Goal: Find specific page/section: Find specific page/section

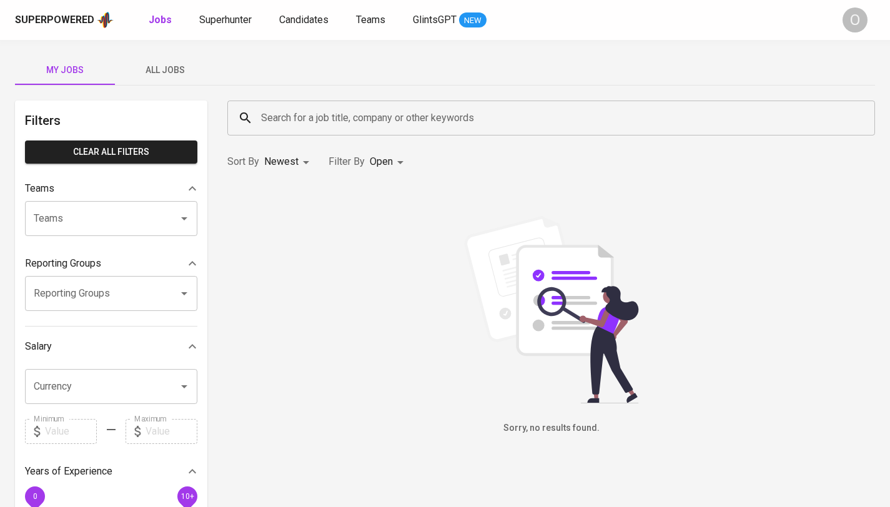
click at [336, 112] on input "Search for a job title, company or other keywords" at bounding box center [554, 118] width 592 height 24
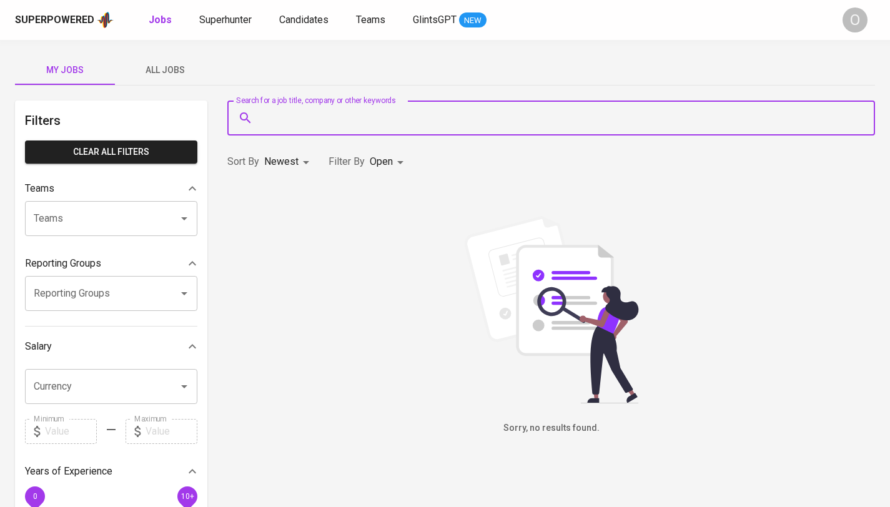
paste input "[EMAIL_ADDRESS][DOMAIN_NAME]"
type input "[EMAIL_ADDRESS][DOMAIN_NAME]"
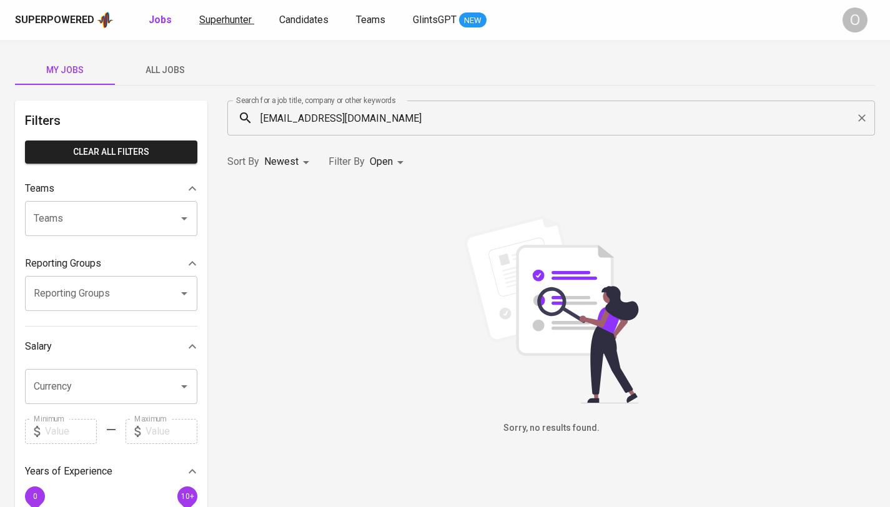
click at [217, 14] on span "Superhunter" at bounding box center [225, 20] width 52 height 12
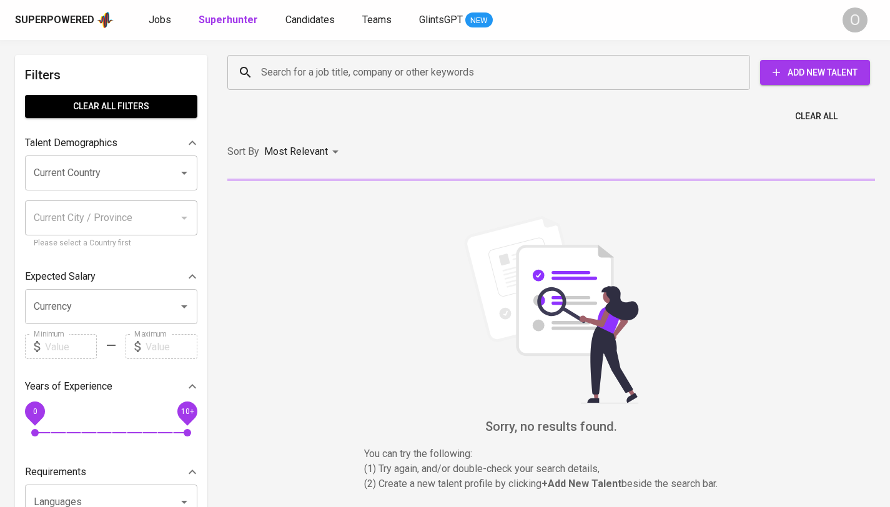
click at [371, 72] on input "Search for a job title, company or other keywords" at bounding box center [492, 73] width 468 height 24
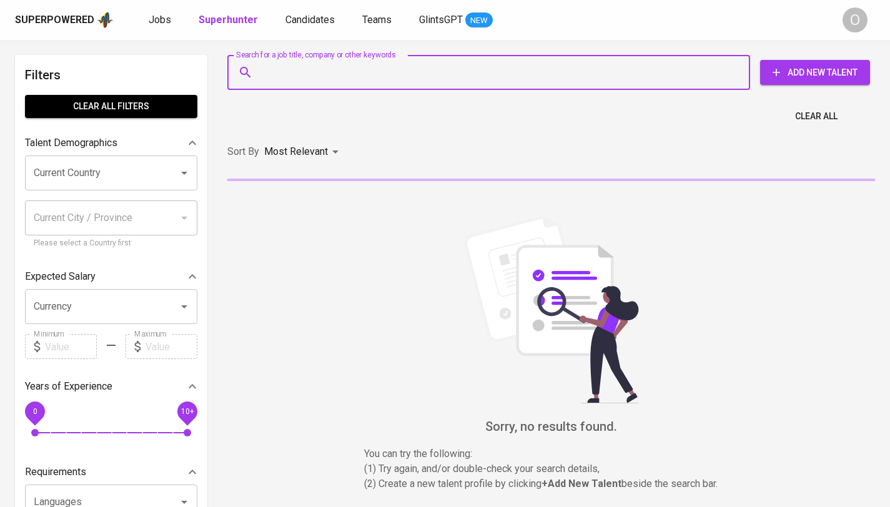
paste input "[EMAIL_ADDRESS][DOMAIN_NAME]"
type input "[EMAIL_ADDRESS][DOMAIN_NAME]"
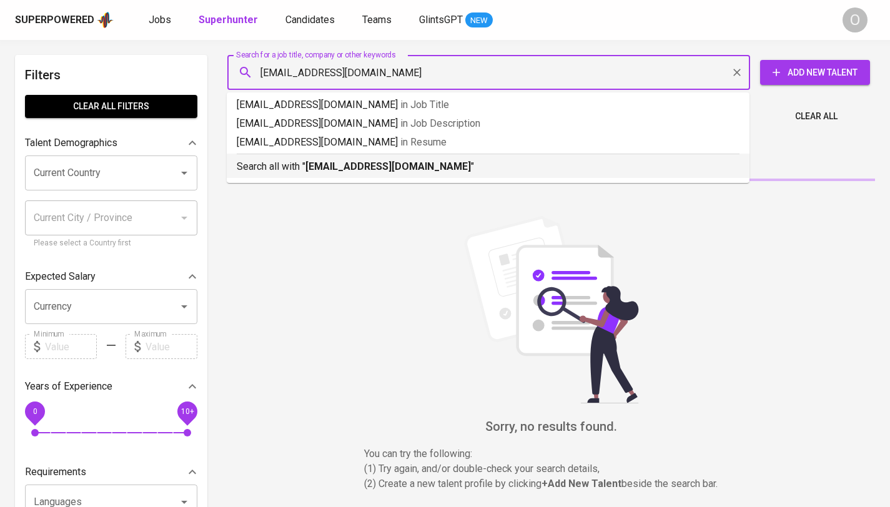
click at [342, 171] on b "[EMAIL_ADDRESS][DOMAIN_NAME]" at bounding box center [387, 166] width 165 height 12
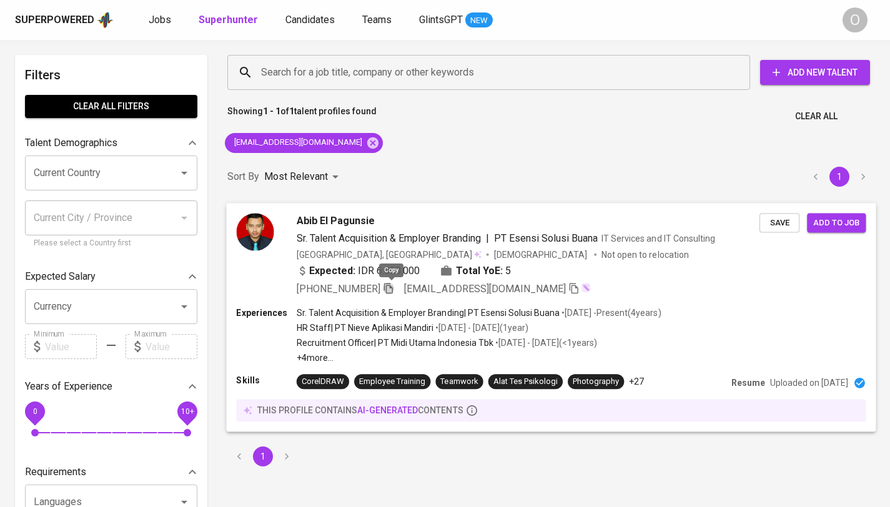
click at [390, 287] on icon "button" at bounding box center [388, 287] width 11 height 11
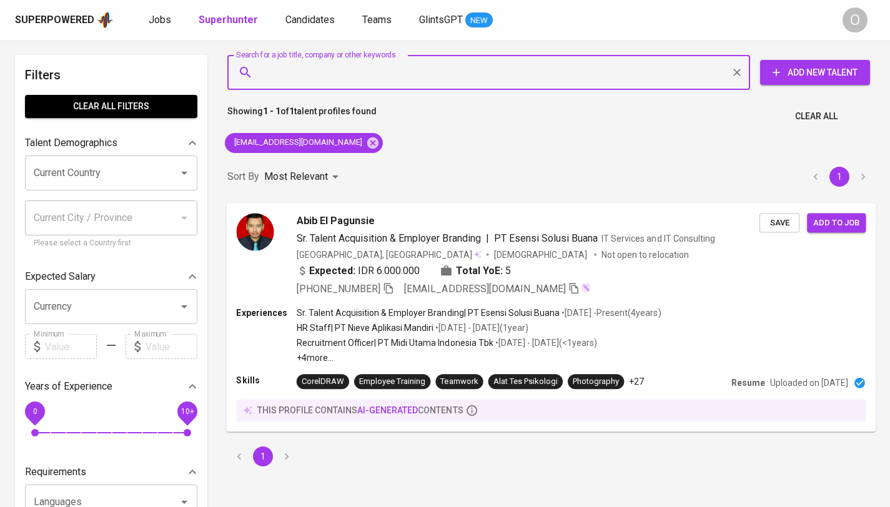
click at [468, 66] on input "Search for a job title, company or other keywords" at bounding box center [492, 73] width 468 height 24
paste input "Dinar [PERSON_NAME] (She/Her)"
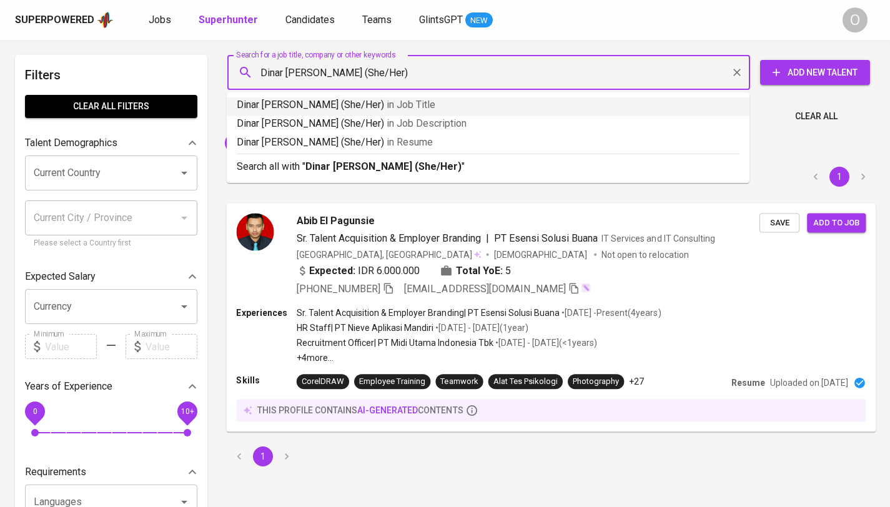
drag, startPoint x: 352, startPoint y: 68, endPoint x: 474, endPoint y: 69, distance: 121.7
click at [474, 69] on input "Dinar [PERSON_NAME] (She/Her)" at bounding box center [492, 73] width 468 height 24
type input "Dinar Shafa Salsabila"
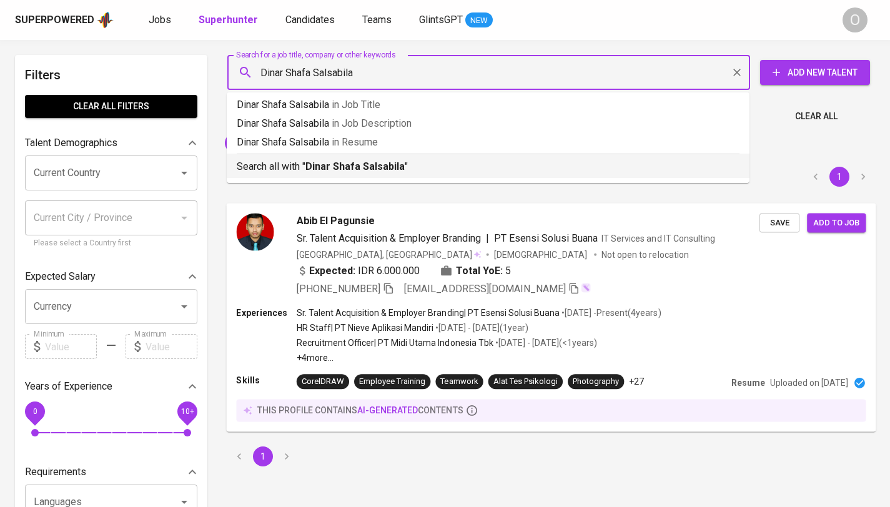
click at [365, 168] on b "Dinar Shafa Salsabila" at bounding box center [354, 166] width 99 height 12
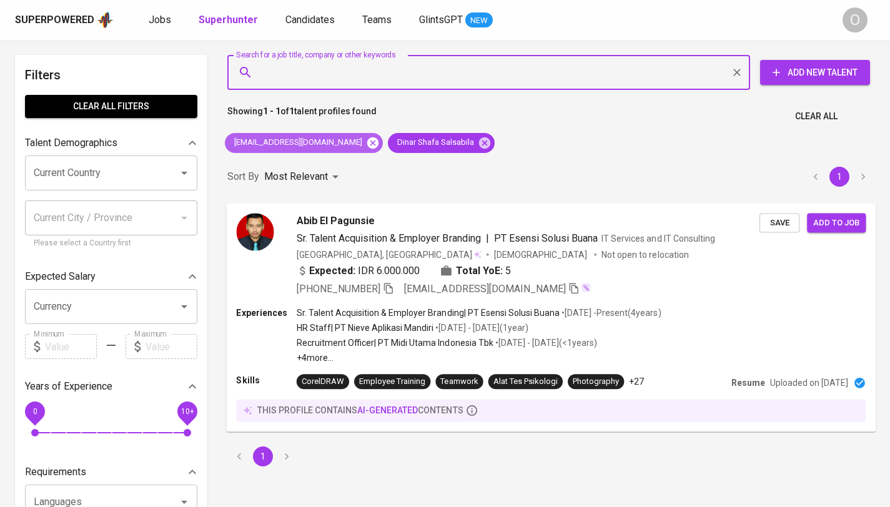
click at [366, 142] on icon at bounding box center [373, 143] width 14 height 14
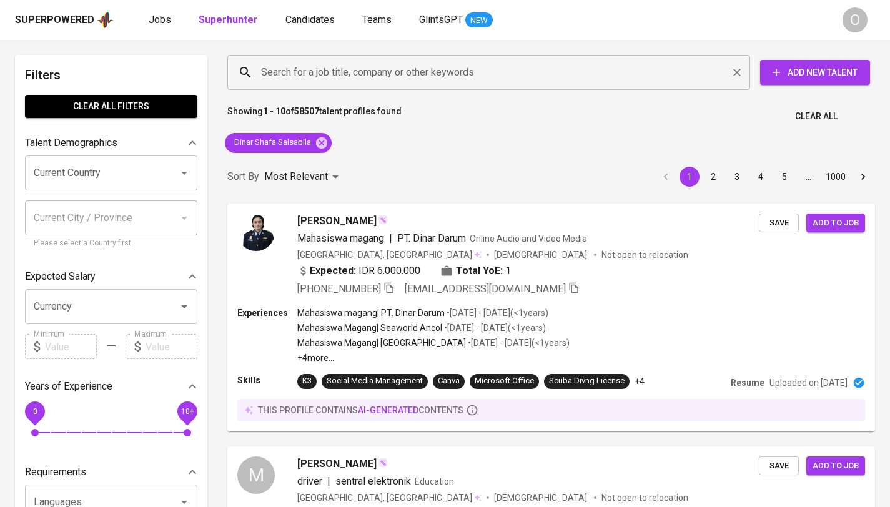
click at [373, 77] on input "Search for a job title, company or other keywords" at bounding box center [492, 73] width 468 height 24
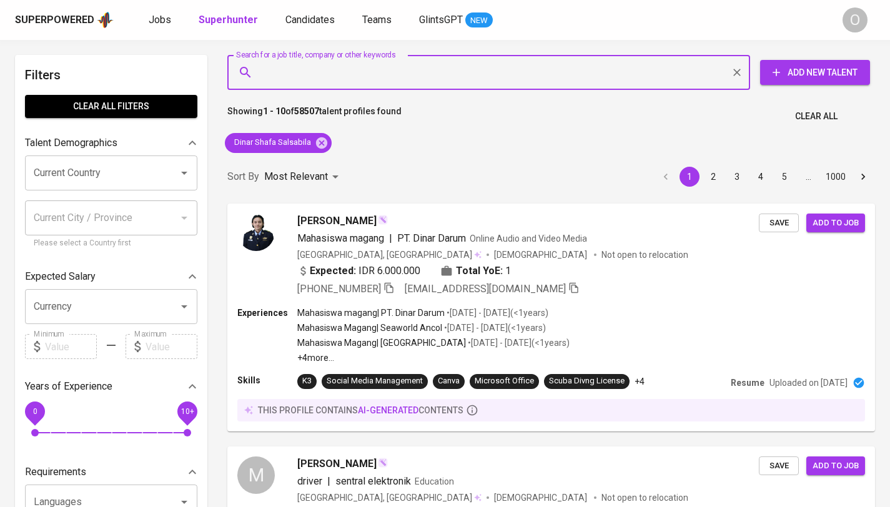
paste input "[EMAIL_ADDRESS][DOMAIN_NAME]"
type input "[EMAIL_ADDRESS][DOMAIN_NAME]"
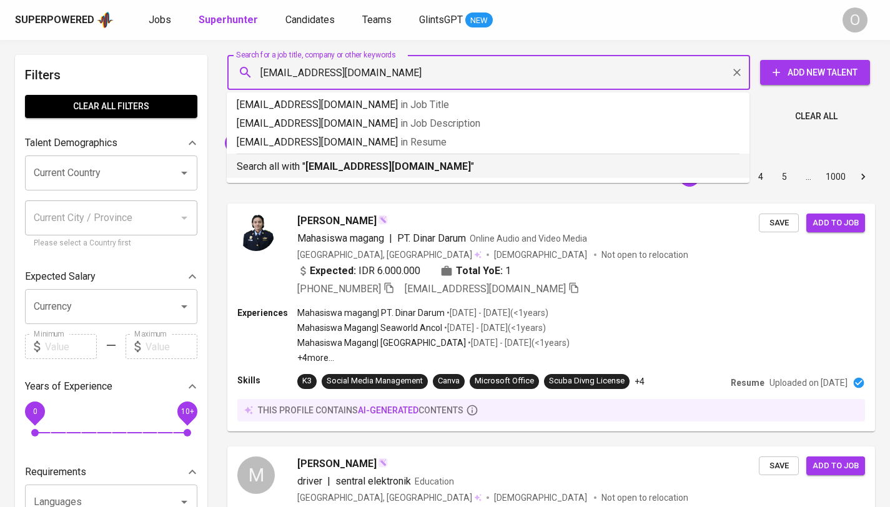
click at [293, 162] on p "Search all with " [EMAIL_ADDRESS][DOMAIN_NAME] "" at bounding box center [488, 166] width 503 height 15
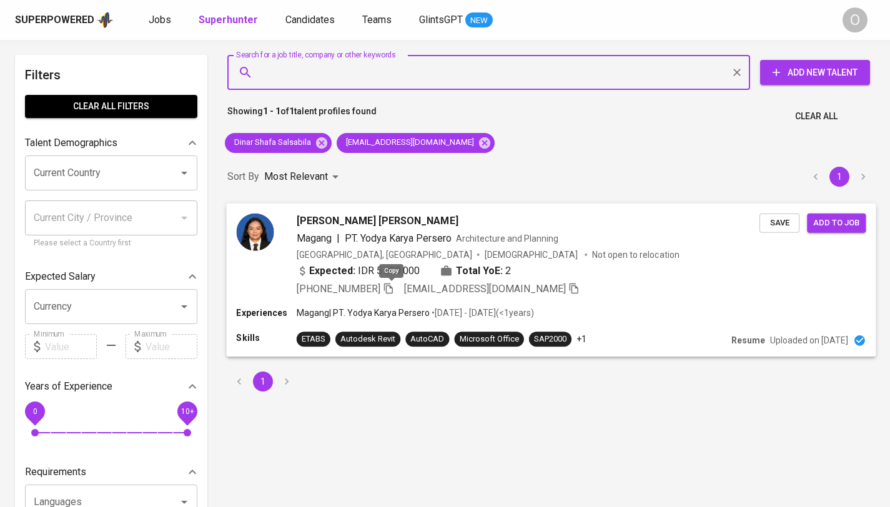
click at [391, 289] on icon "button" at bounding box center [388, 287] width 11 height 11
